Goal: Task Accomplishment & Management: Complete application form

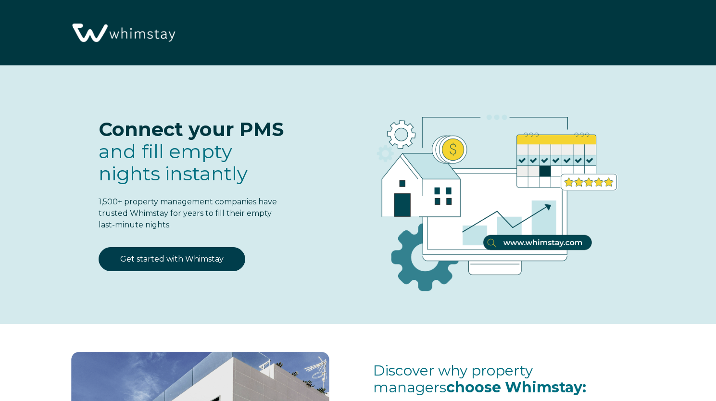
select select "US"
select select "Standard"
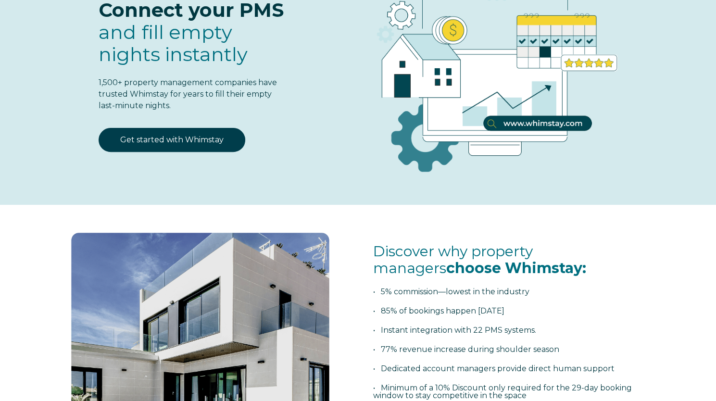
scroll to position [139, 0]
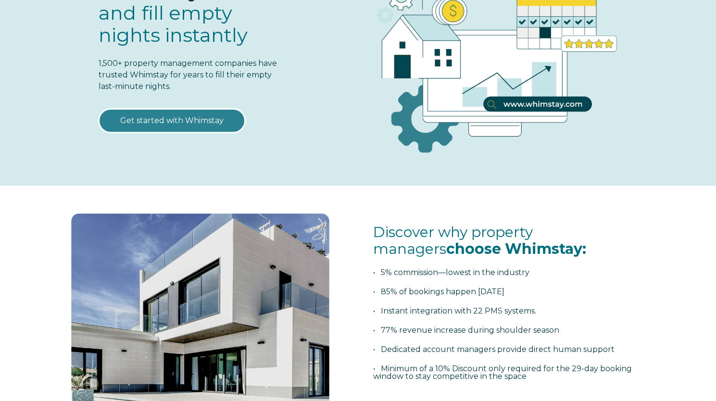
click at [178, 113] on link "Get started with Whimstay" at bounding box center [172, 121] width 147 height 24
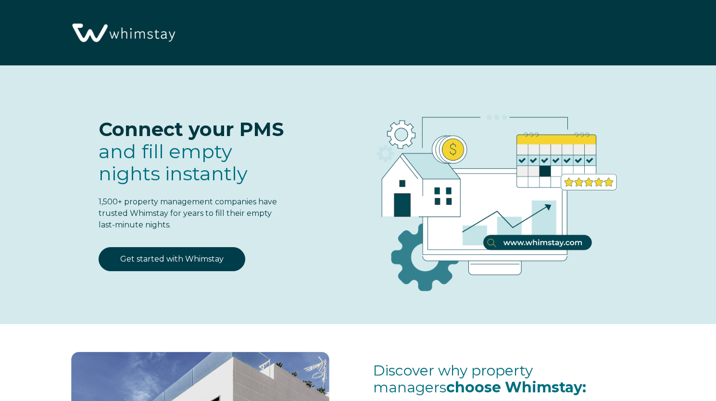
scroll to position [1175, 0]
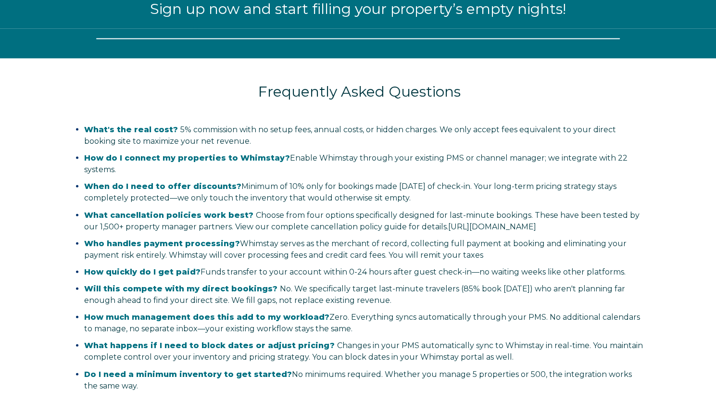
select select "US"
select select "Standard"
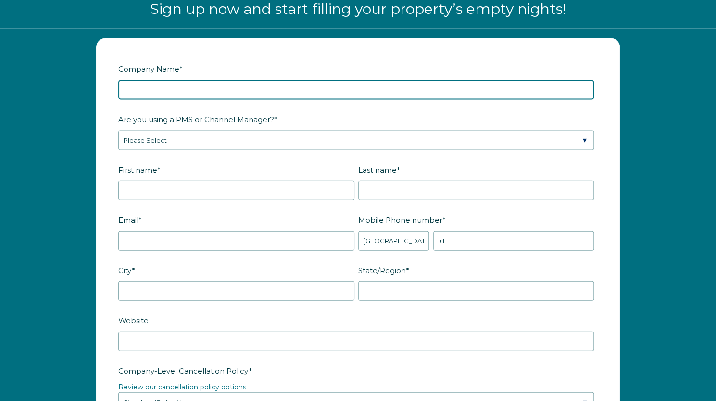
click at [235, 94] on input "Company Name *" at bounding box center [356, 89] width 476 height 19
type input "LOC Property"
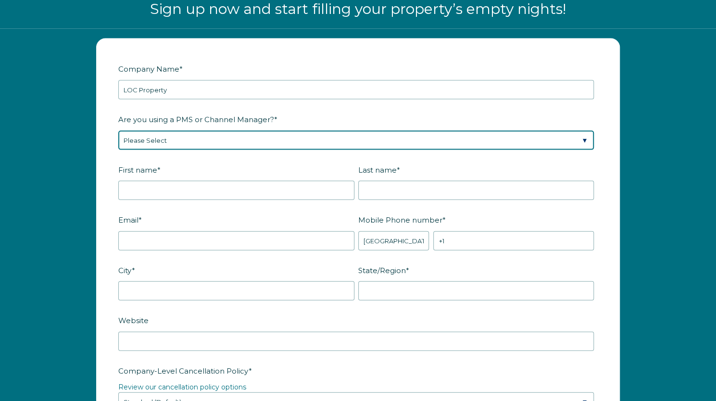
click at [192, 140] on select "Please Select Barefoot BookingPal Boost Brightside CiiRUS Escapia Guesty Hostaw…" at bounding box center [356, 140] width 476 height 19
select select "Guesty"
click at [118, 131] on select "Please Select Barefoot BookingPal Boost Brightside CiiRUS Escapia Guesty Hostaw…" at bounding box center [356, 140] width 476 height 19
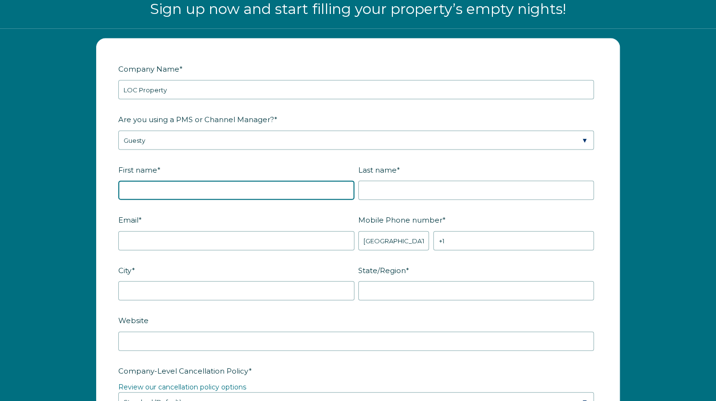
click at [201, 193] on input "First name *" at bounding box center [236, 190] width 236 height 19
type input "[PERSON_NAME]"
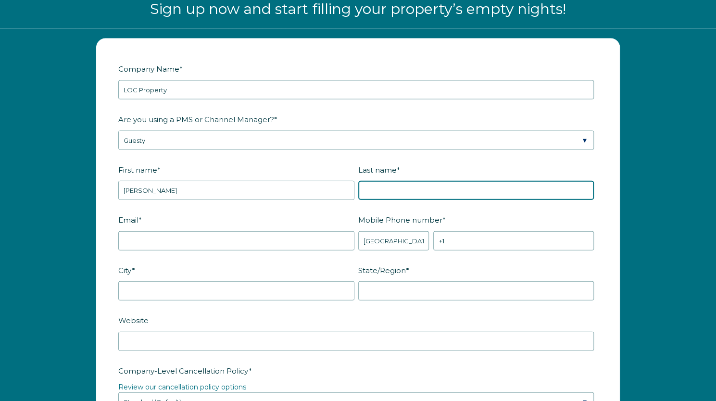
type input "[PERSON_NAME]"
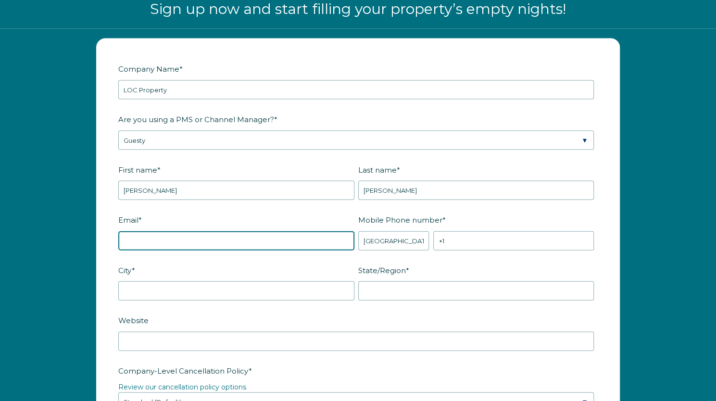
type input "[EMAIL_ADDRESS][DOMAIN_NAME]"
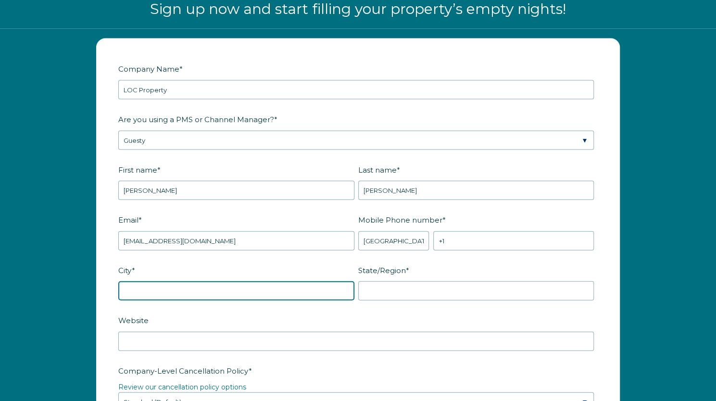
type input "[PERSON_NAME]"
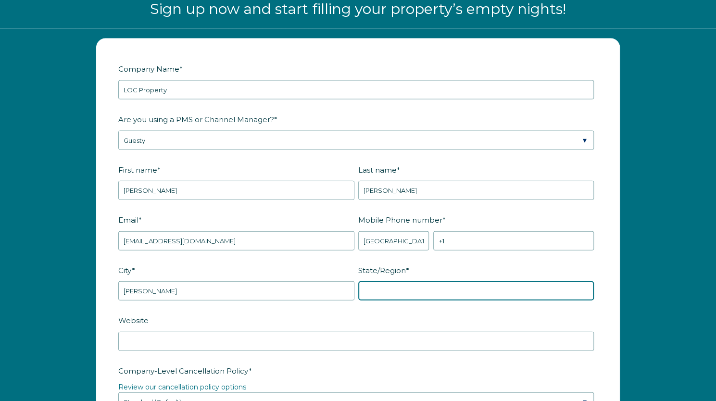
type input "GA"
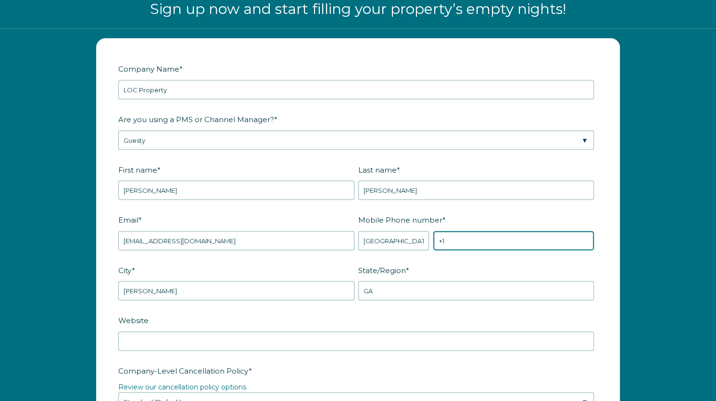
click at [441, 233] on input "+1" at bounding box center [513, 240] width 161 height 19
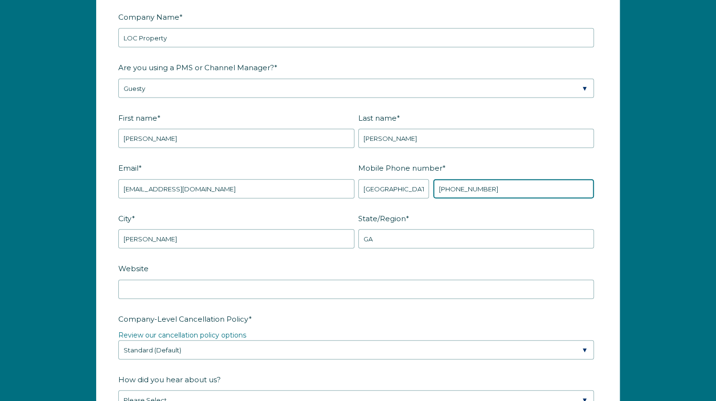
scroll to position [1228, 0]
type input "[PHONE_NUMBER]"
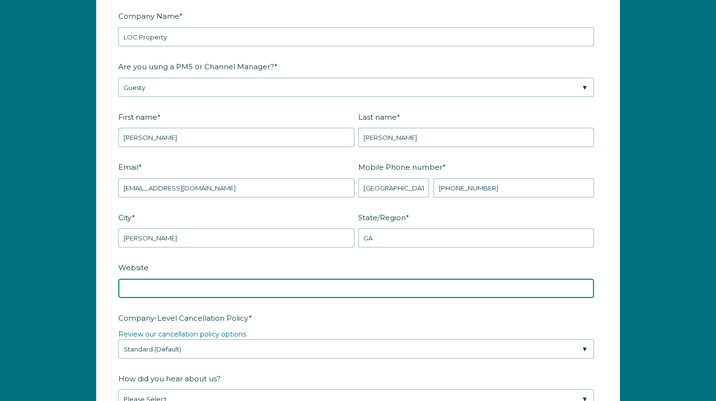
click at [281, 294] on input "Website" at bounding box center [356, 288] width 476 height 19
type input "[DOMAIN_NAME]"
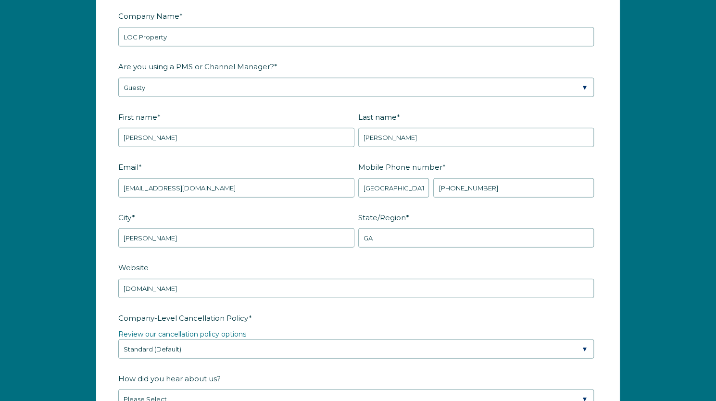
click at [296, 310] on label "Company-Level Cancellation Policy *" at bounding box center [357, 318] width 479 height 17
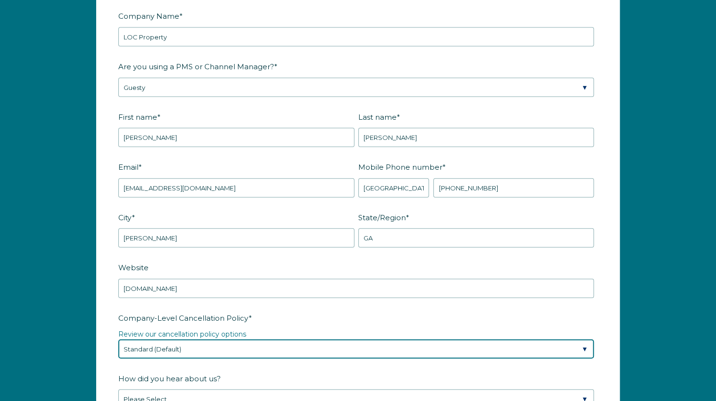
click at [296, 340] on select "Please Select Partial Standard (Default) Moderate Strict" at bounding box center [356, 349] width 476 height 19
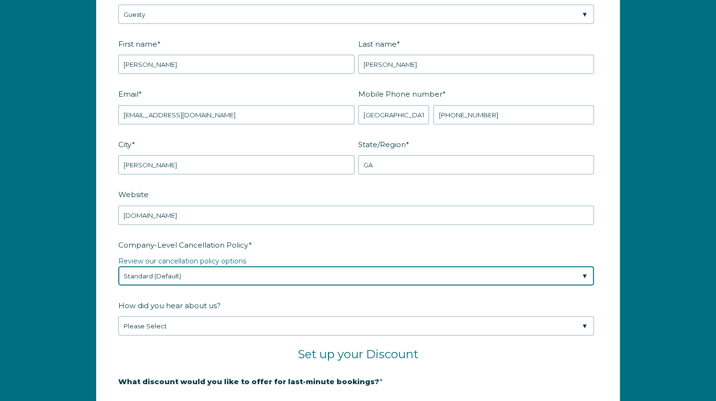
scroll to position [1302, 0]
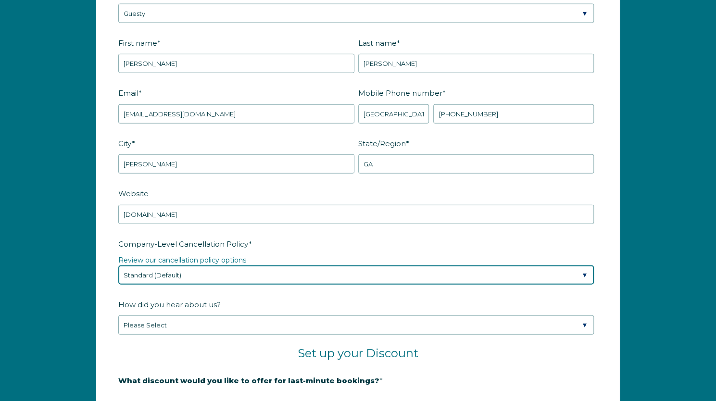
click at [253, 274] on select "Please Select Partial Standard (Default) Moderate Strict" at bounding box center [356, 274] width 476 height 19
select select "Strict"
click at [118, 265] on select "Please Select Partial Standard (Default) Moderate Strict" at bounding box center [356, 274] width 476 height 19
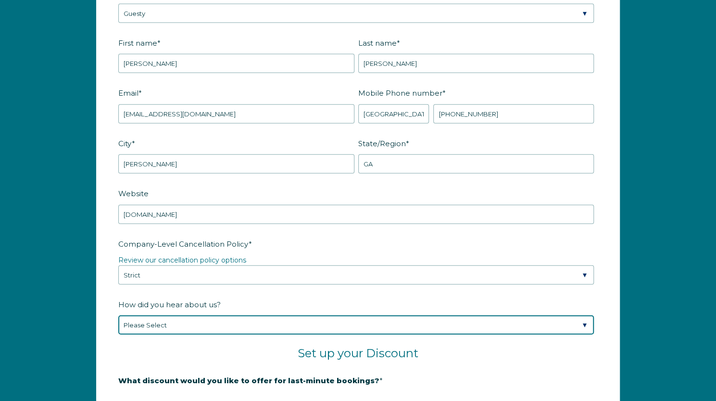
click at [203, 325] on select "Please Select Found Whimstay through a Google search Spoke to a Whimstay salesp…" at bounding box center [356, 324] width 476 height 19
select select "Other"
click at [118, 315] on select "Please Select Found Whimstay through a Google search Spoke to a Whimstay salesp…" at bounding box center [356, 324] width 476 height 19
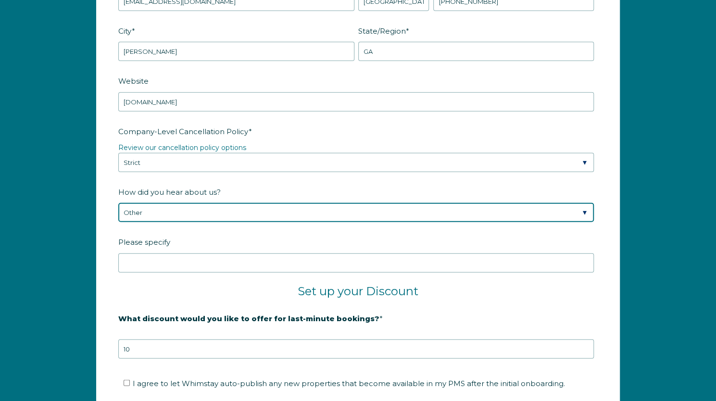
scroll to position [1418, 0]
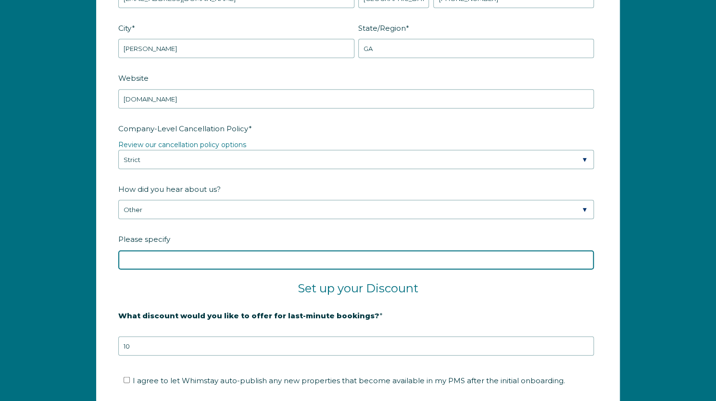
click at [227, 263] on input "Please specify" at bounding box center [356, 260] width 476 height 19
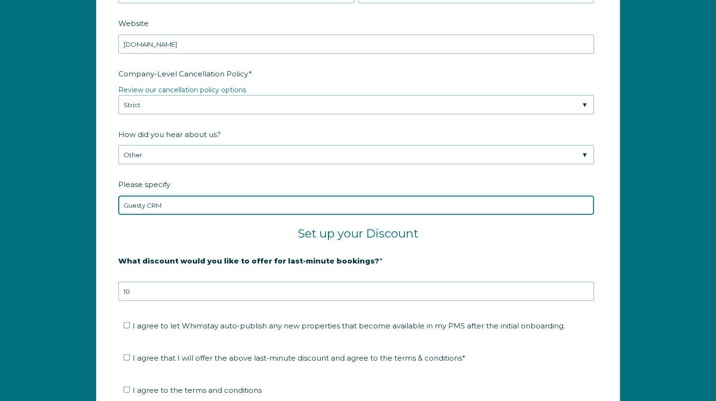
scroll to position [1474, 0]
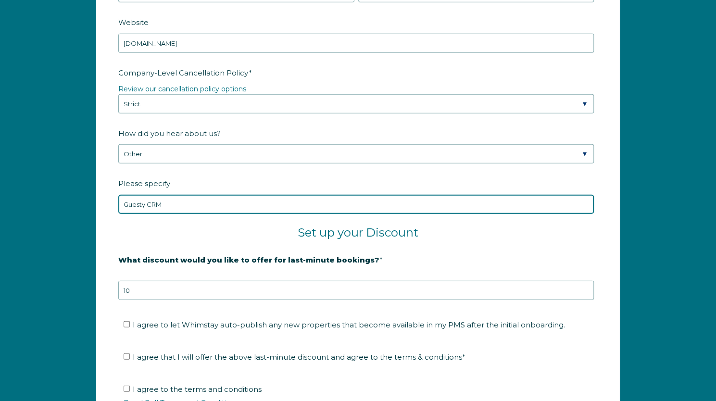
type input "Guesty CRM"
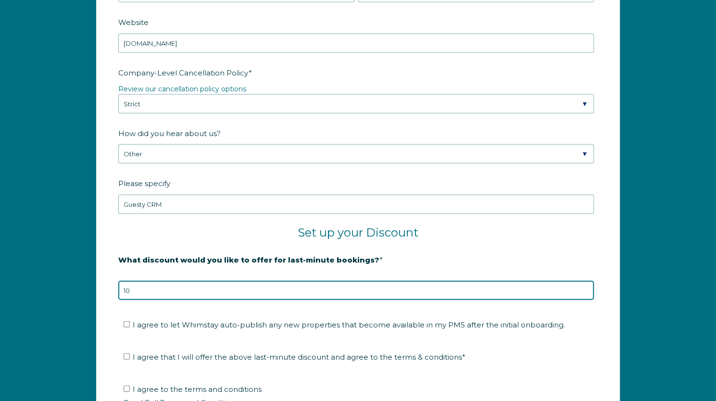
click at [225, 293] on input "10" at bounding box center [356, 290] width 476 height 19
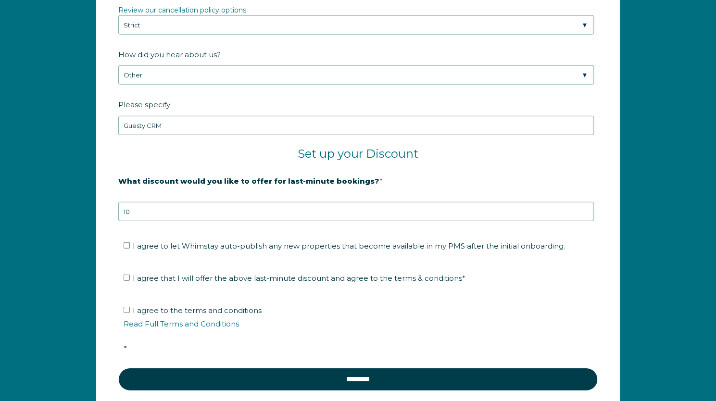
scroll to position [1553, 0]
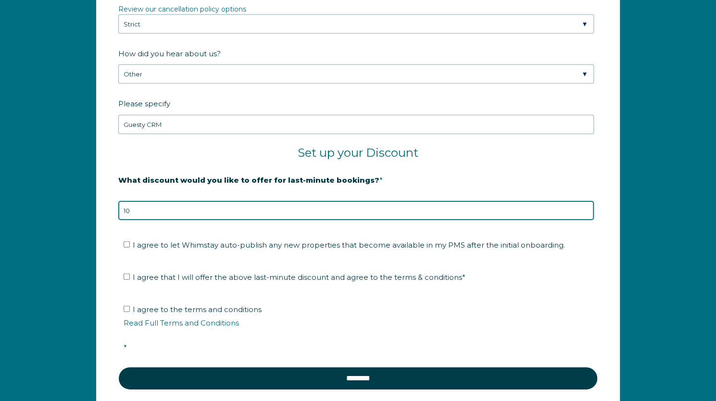
click at [219, 208] on input "10" at bounding box center [356, 210] width 476 height 19
type input "35"
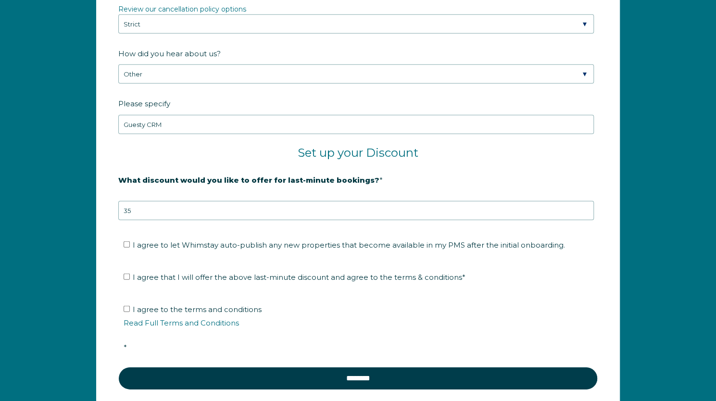
click at [133, 240] on span "I agree to let Whimstay auto-publish any new properties that become available i…" at bounding box center [349, 244] width 432 height 9
click at [130, 241] on input "I agree to let Whimstay auto-publish any new properties that become available i…" at bounding box center [127, 244] width 6 height 6
checkbox input "true"
click at [133, 274] on span "I agree that I will offer the above last-minute discount and agree to the terms…" at bounding box center [299, 277] width 333 height 9
click at [130, 274] on input "I agree that I will offer the above last-minute discount and agree to the terms…" at bounding box center [127, 277] width 6 height 6
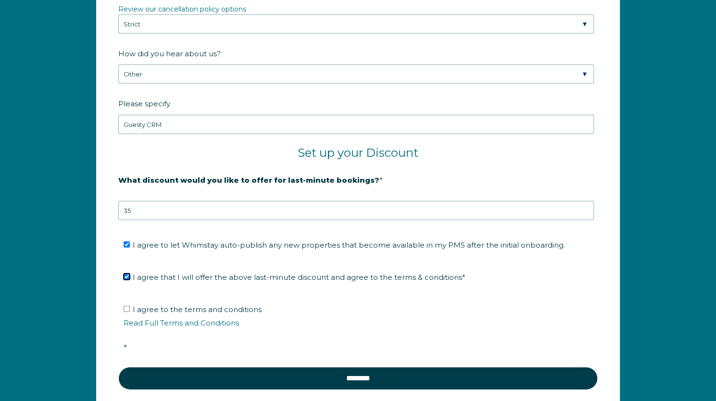
checkbox input "true"
click at [127, 308] on label "I agree to the terms and conditions Read Full Terms and Conditions *" at bounding box center [362, 328] width 476 height 47
click at [127, 308] on input "I agree to the terms and conditions Read Full Terms and Conditions *" at bounding box center [127, 309] width 6 height 6
checkbox input "true"
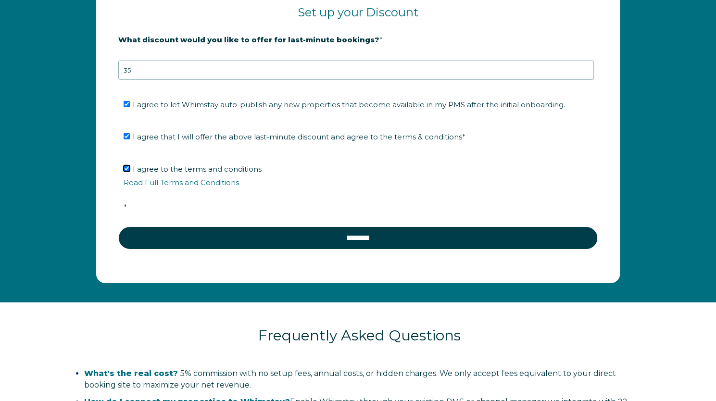
scroll to position [1699, 0]
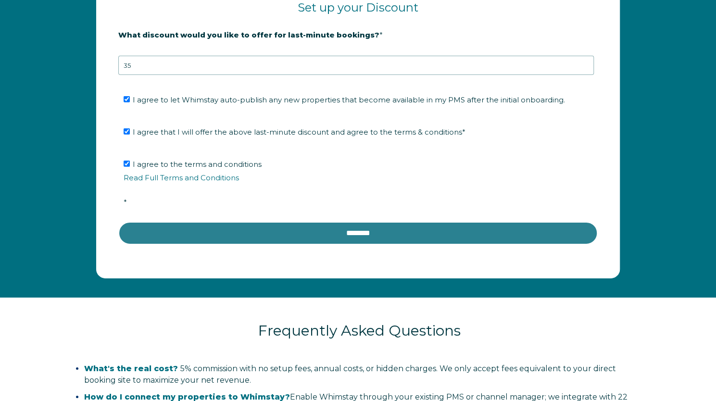
click at [359, 235] on input "********" at bounding box center [357, 233] width 479 height 23
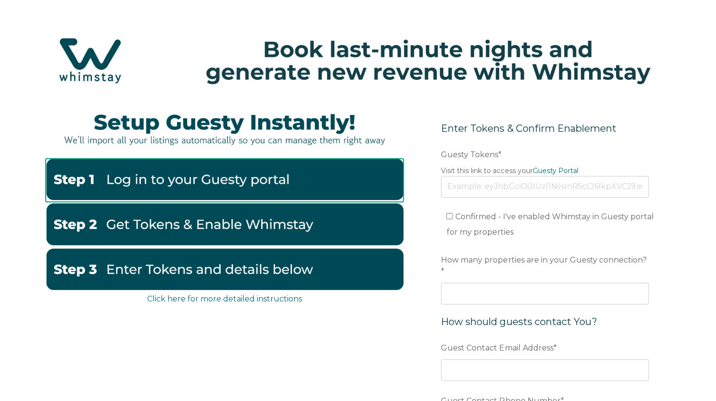
click at [220, 179] on img at bounding box center [225, 179] width 358 height 41
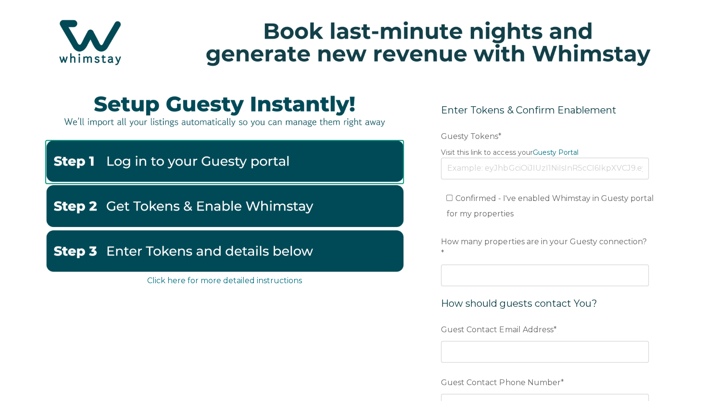
scroll to position [18, 0]
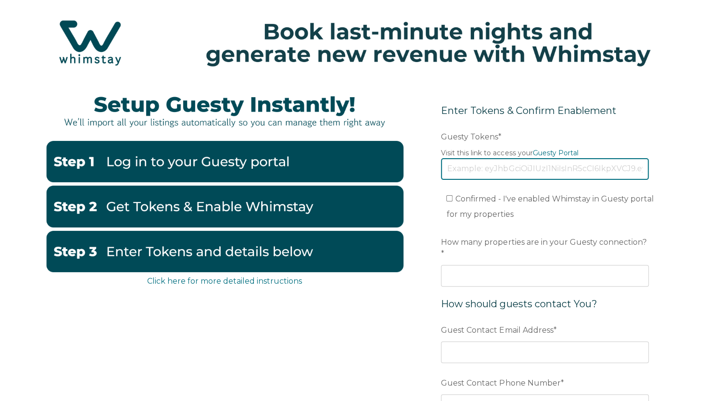
click at [475, 174] on input "Guesty Tokens *" at bounding box center [545, 168] width 208 height 21
paste input "eyJhbGciOiJIUzI1NiIsInR5cCI6IkpXVCJ9.eyJ0b2tlbklkIjoiNjhlZjA2YzYwOGY5MGYyN2YyOD…"
type input "eyJhbGciOiJIUzI1NiIsInR5cCI6IkpXVCJ9.eyJ0b2tlbklkIjoiNjhlZjA2YzYwOGY5MGYyN2YyOD…"
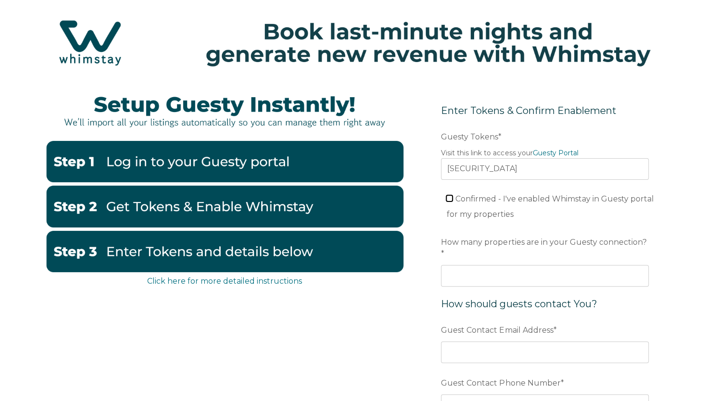
click at [447, 197] on input "Confirmed - I've enabled Whimstay in Guesty portal for my properties" at bounding box center [449, 198] width 6 height 6
checkbox input "true"
click at [483, 265] on input "How many properties are in your Guesty connection? *" at bounding box center [545, 275] width 208 height 21
type input "17"
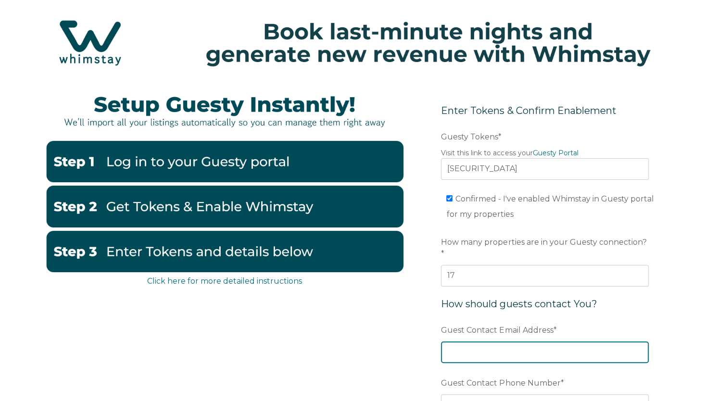
click at [492, 341] on input "Guest Contact Email Address *" at bounding box center [545, 351] width 208 height 21
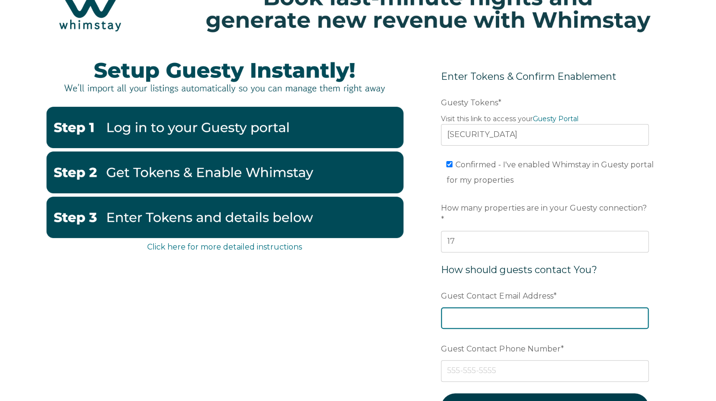
scroll to position [54, 0]
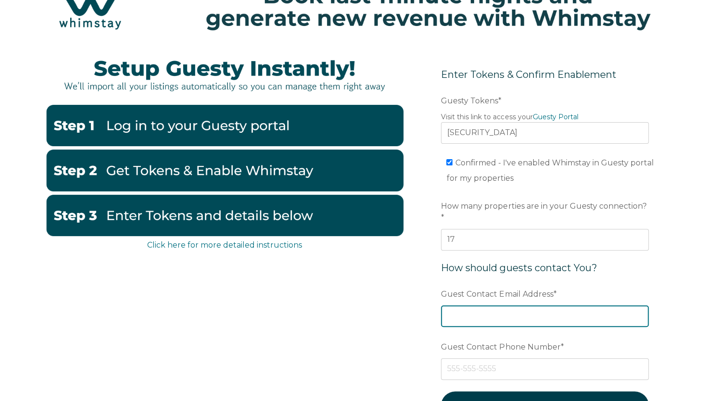
click at [514, 305] on input "Guest Contact Email Address *" at bounding box center [545, 315] width 208 height 21
type input "[EMAIL_ADDRESS][DOMAIN_NAME]"
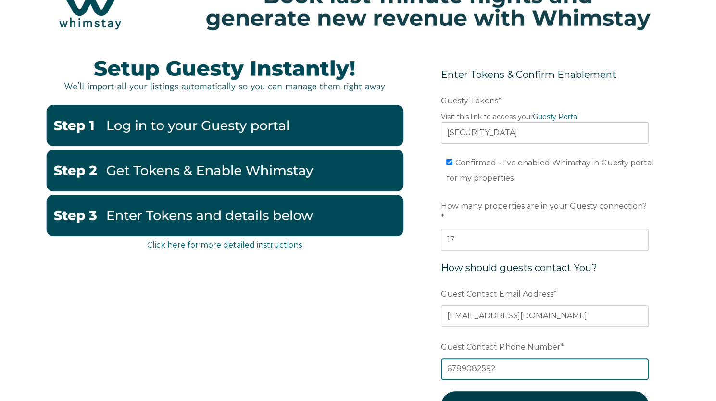
click at [482, 358] on input "6789082592" at bounding box center [545, 368] width 208 height 21
type input "4704040630"
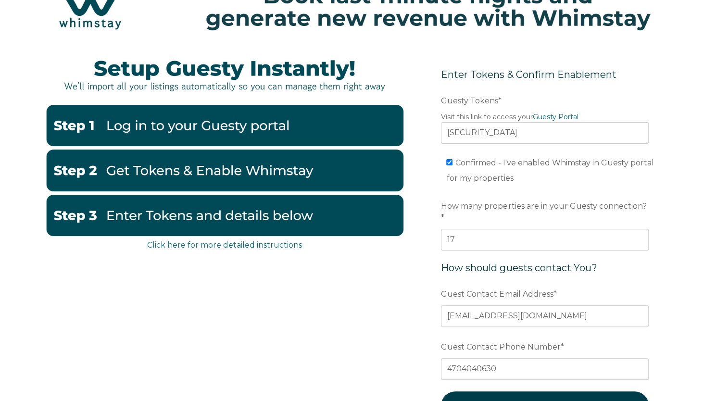
click at [687, 290] on div "Click here for more detailed instructions Enter Tokens & Confirm Enablement Pre…" at bounding box center [358, 269] width 716 height 444
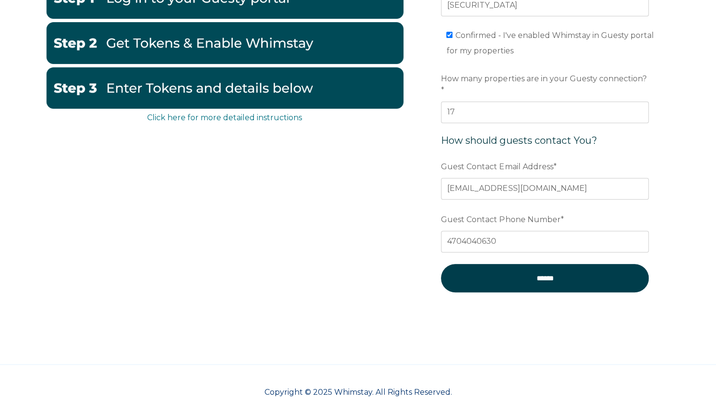
scroll to position [188, 0]
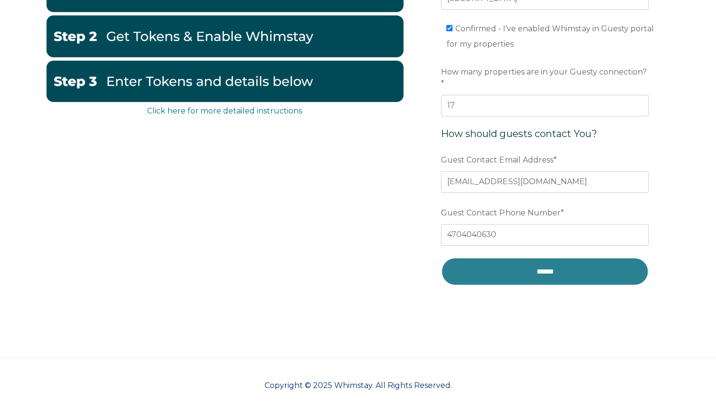
click at [558, 263] on input "******" at bounding box center [545, 271] width 208 height 28
